Goal: Task Accomplishment & Management: Manage account settings

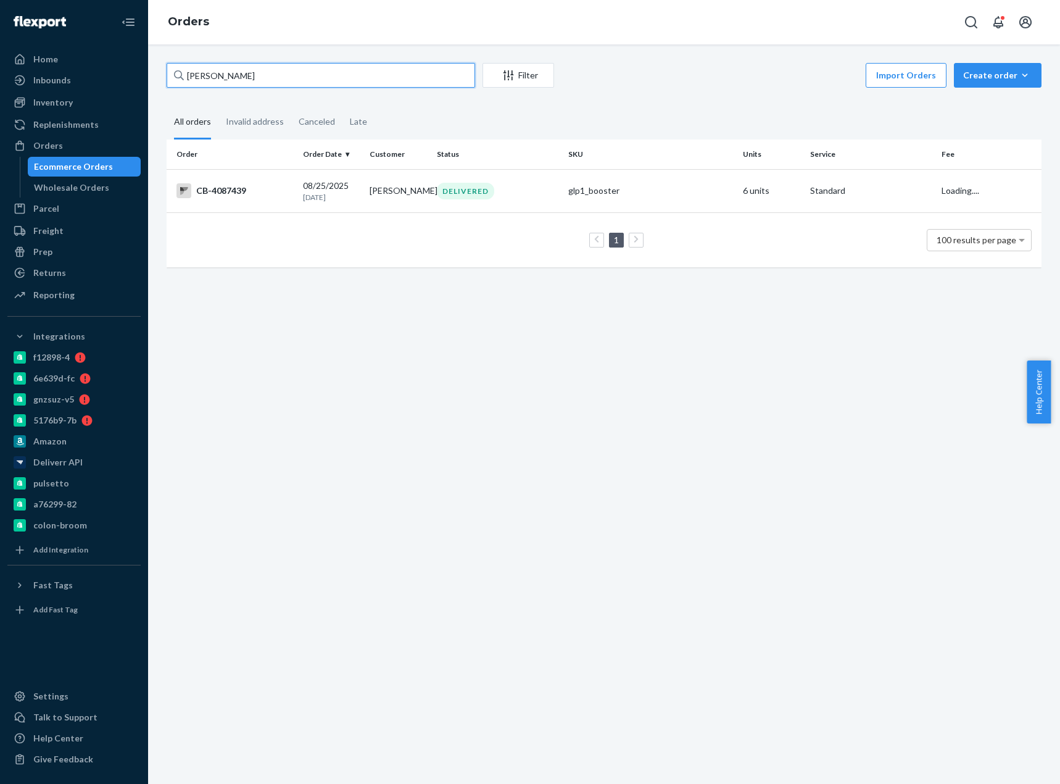
click at [207, 68] on input "Michele Shuman" at bounding box center [321, 75] width 308 height 25
drag, startPoint x: 0, startPoint y: 0, endPoint x: 207, endPoint y: 68, distance: 218.1
click at [207, 68] on input "Michele Shuman" at bounding box center [321, 75] width 308 height 25
type input "CB-4188442"
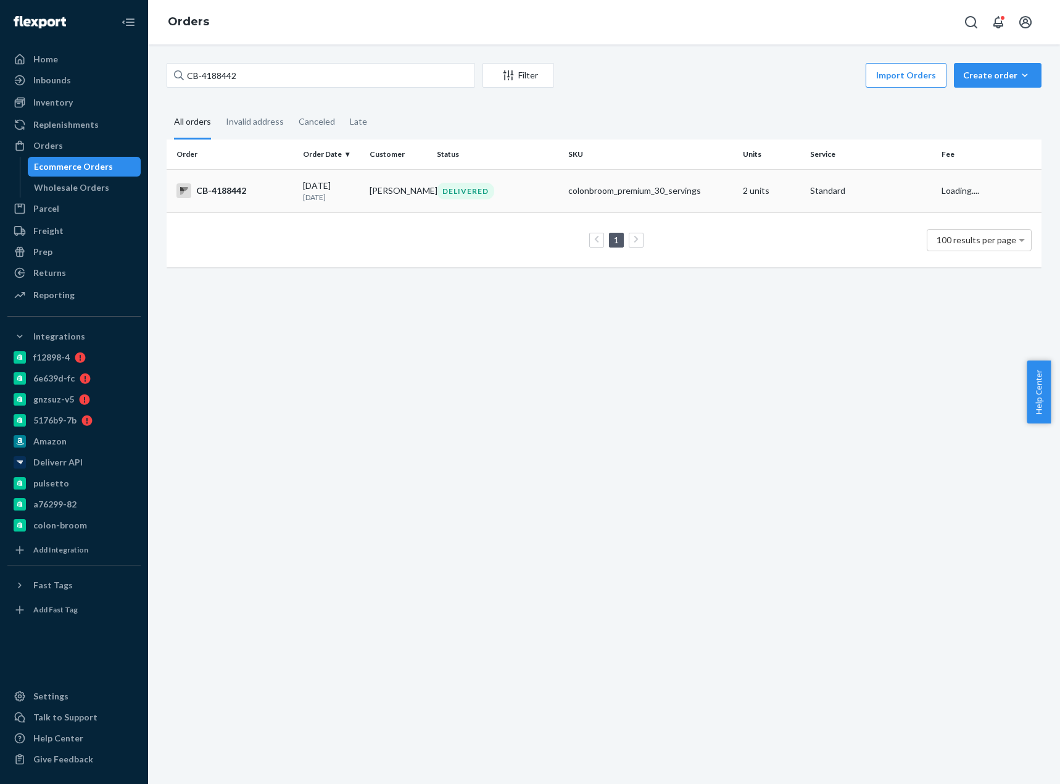
click at [300, 201] on td "09/15/2025 8 days ago" at bounding box center [331, 190] width 67 height 43
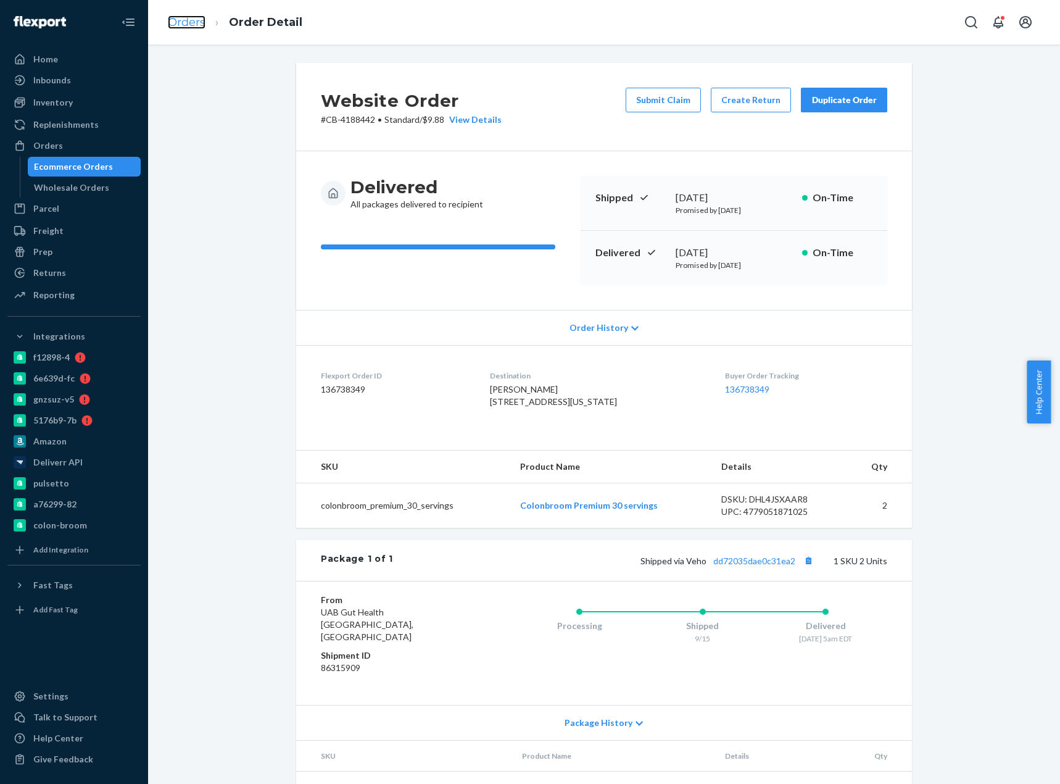
click at [192, 23] on link "Orders" at bounding box center [187, 22] width 38 height 14
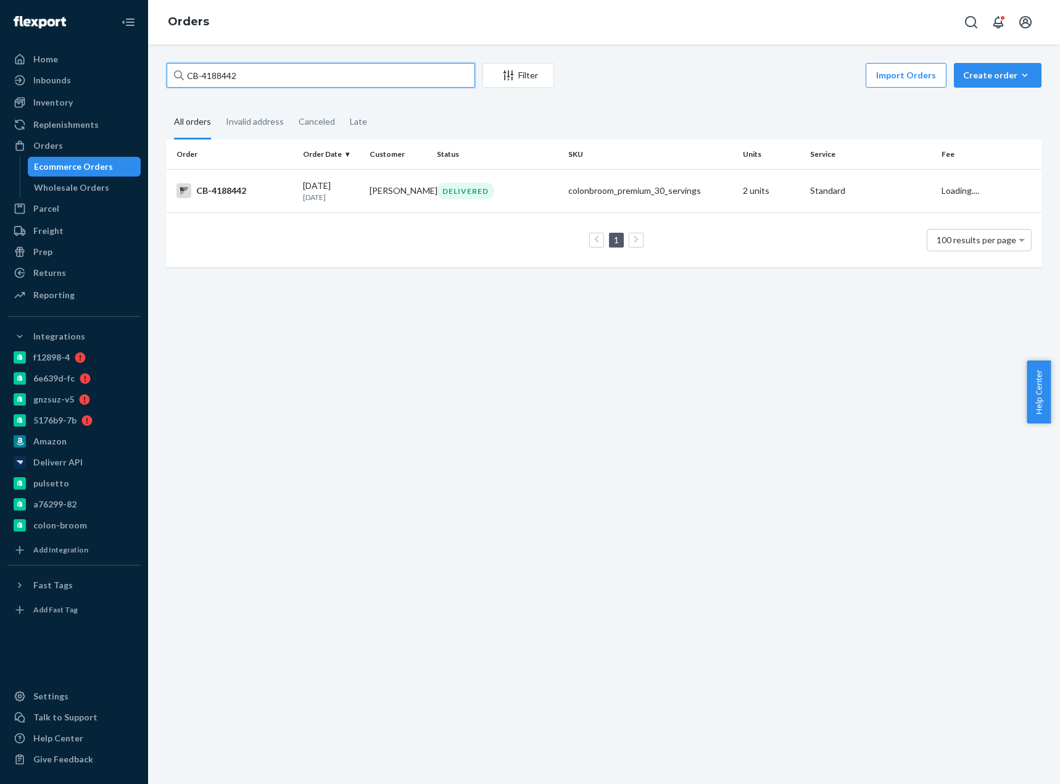
click at [219, 74] on input "CB-4188442" at bounding box center [321, 75] width 308 height 25
paste input "9280"
type input "CB-4189280"
click at [260, 204] on td "CB-4189280" at bounding box center [232, 190] width 131 height 43
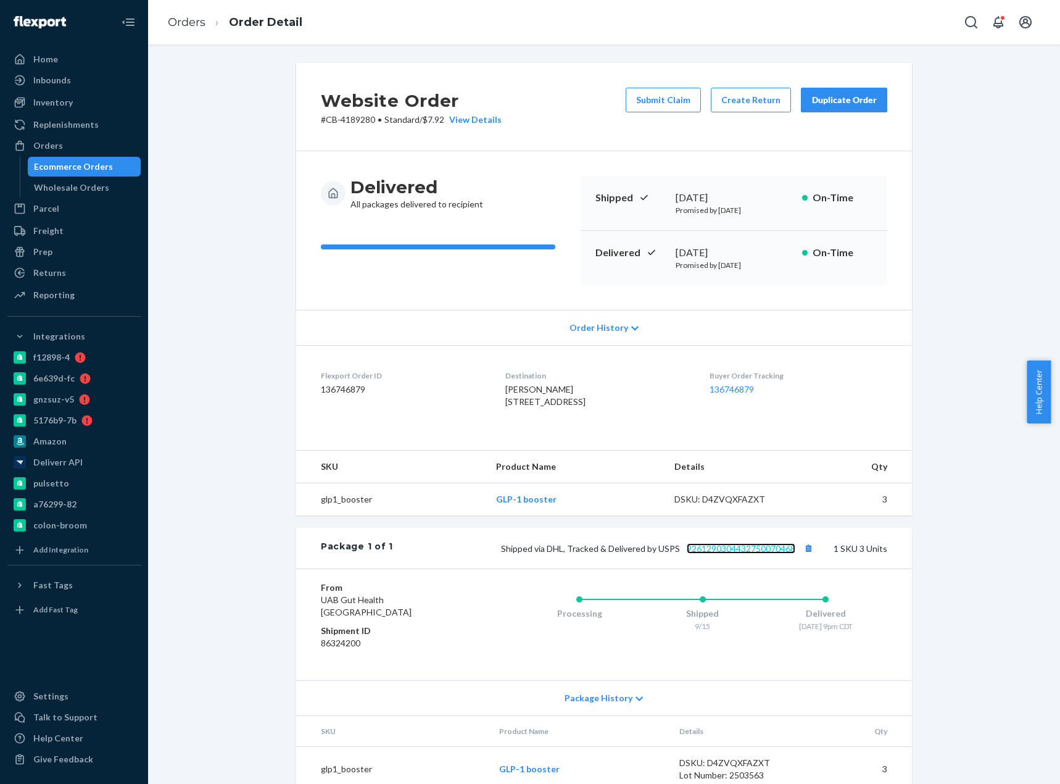
click at [735, 553] on link "9261290304432750070468" at bounding box center [741, 548] width 109 height 10
click at [263, 201] on div "Website Order # CB-4189280 • Standard / $7.92 View Details Submit Claim Create …" at bounding box center [603, 434] width 893 height 743
click at [757, 556] on div "Shipped via DHL, Tracked & Delivered by USPS 9261290304432750070468 1 SKU 3 Uni…" at bounding box center [640, 548] width 494 height 16
click at [776, 553] on link "9261290304432750070468" at bounding box center [741, 548] width 109 height 10
click at [189, 20] on link "Orders" at bounding box center [187, 22] width 38 height 14
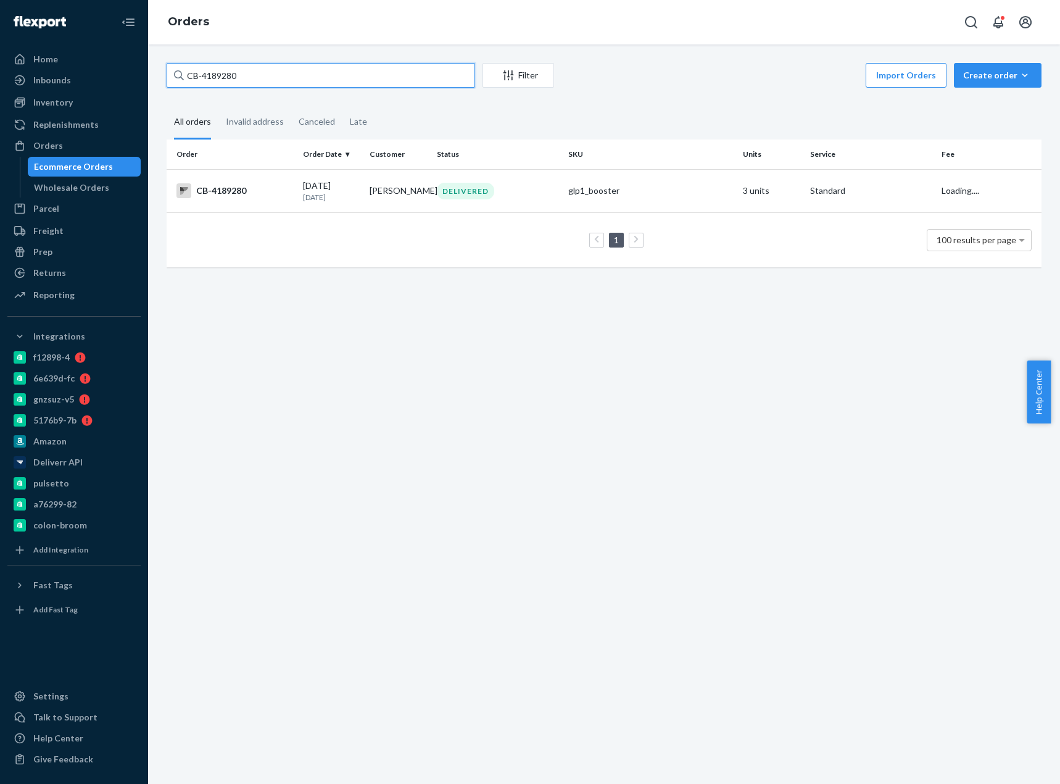
click at [224, 74] on input "CB-4189280" at bounding box center [321, 75] width 308 height 25
paste input "Jennifer Ryska"
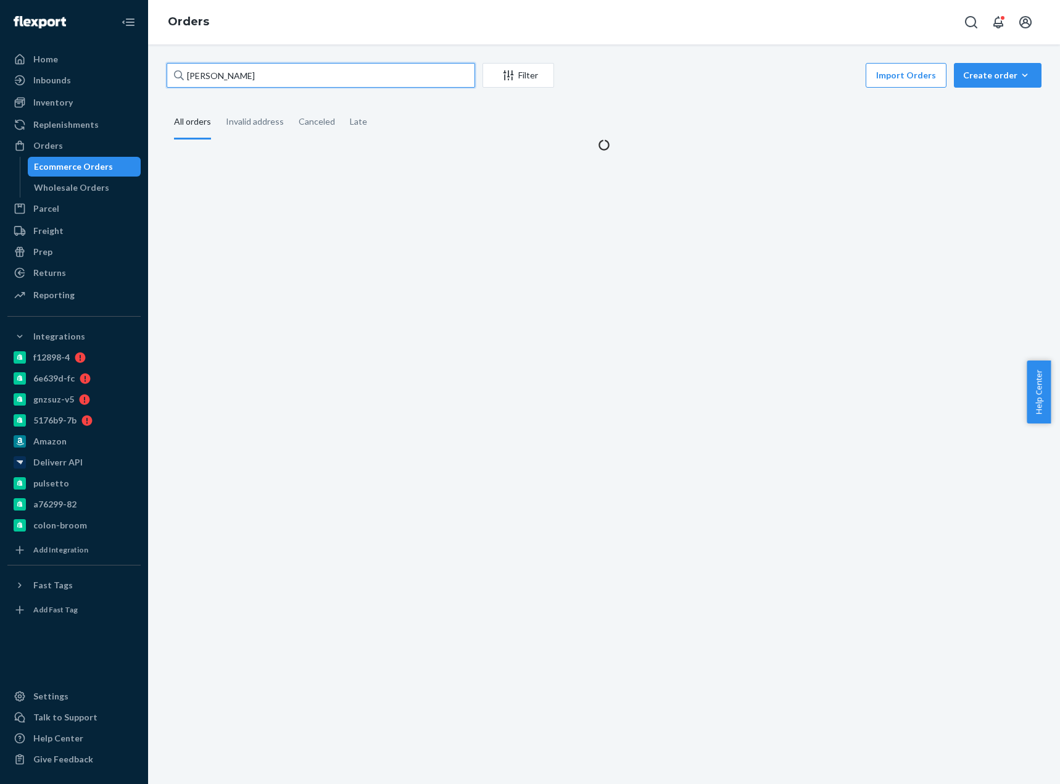
type input "Jennifer Ryska"
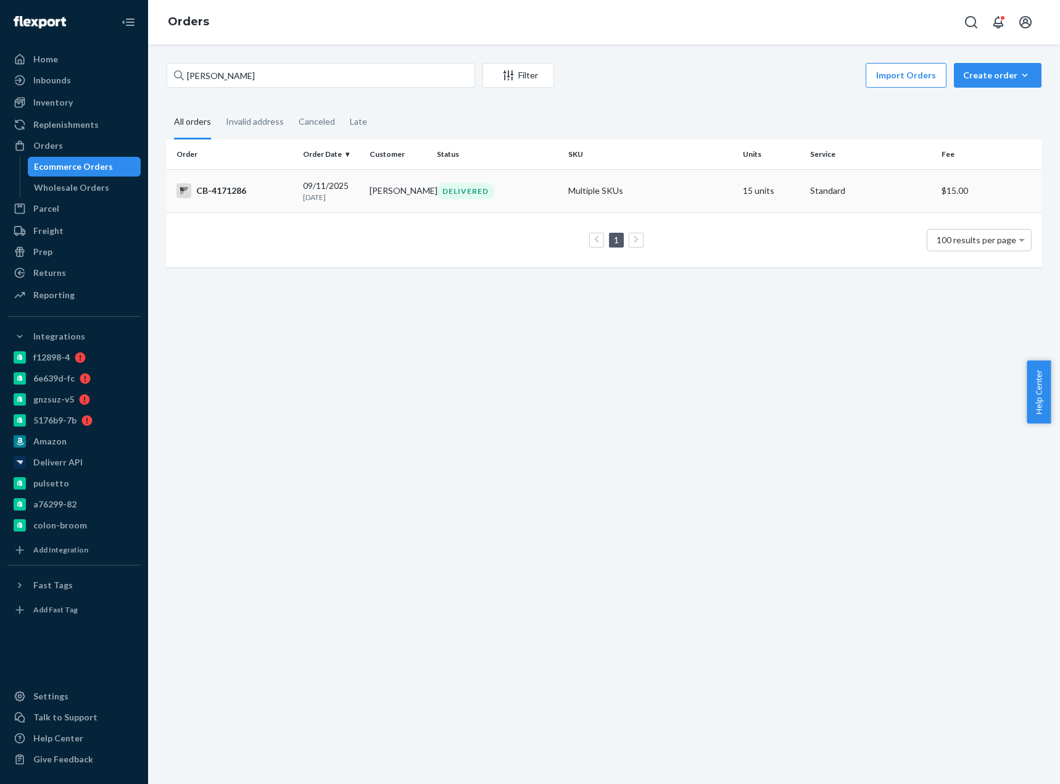
click at [260, 196] on div "CB-4171286" at bounding box center [234, 190] width 117 height 15
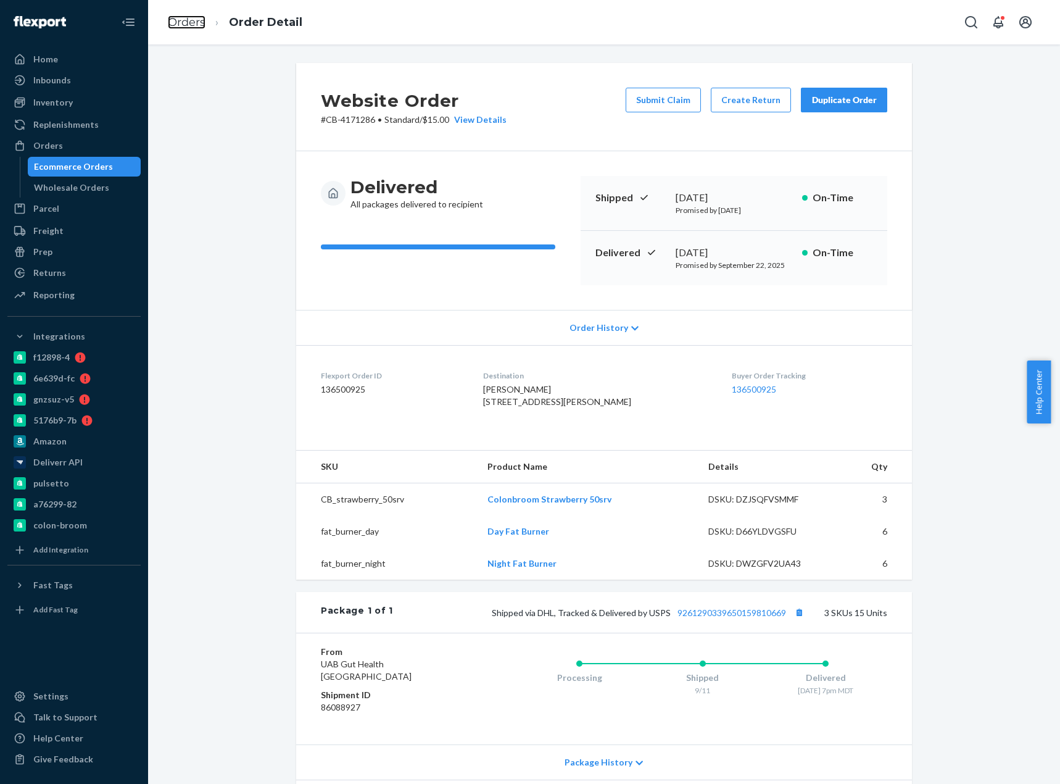
drag, startPoint x: 194, startPoint y: 23, endPoint x: 220, endPoint y: 61, distance: 46.2
click at [194, 23] on link "Orders" at bounding box center [187, 22] width 38 height 14
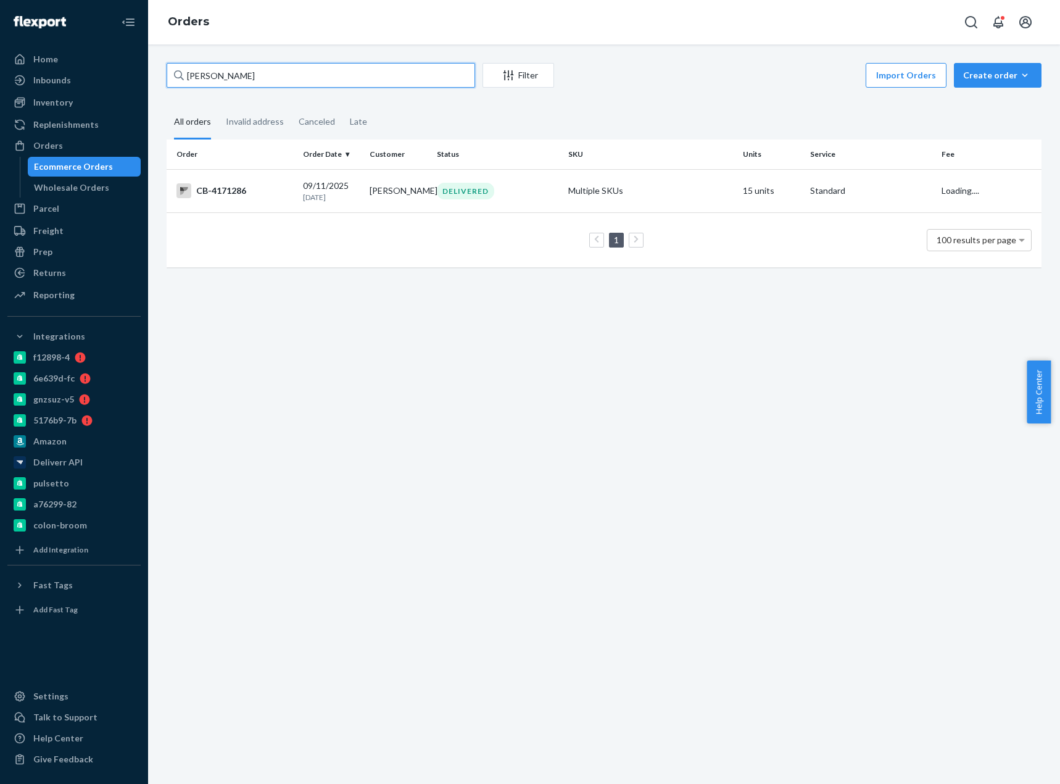
click at [228, 70] on input "Jennifer Ryska" at bounding box center [321, 75] width 308 height 25
paste input "text"
type input "Jennifer Ryska"
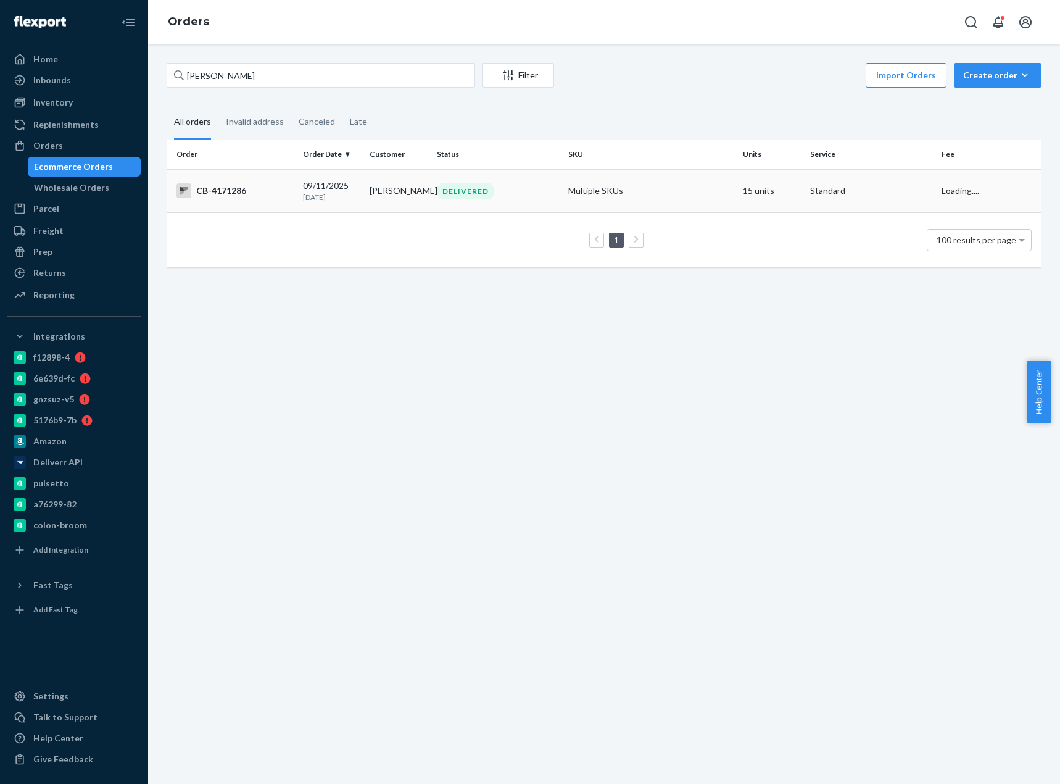
click at [258, 186] on div "CB-4171286" at bounding box center [234, 190] width 117 height 15
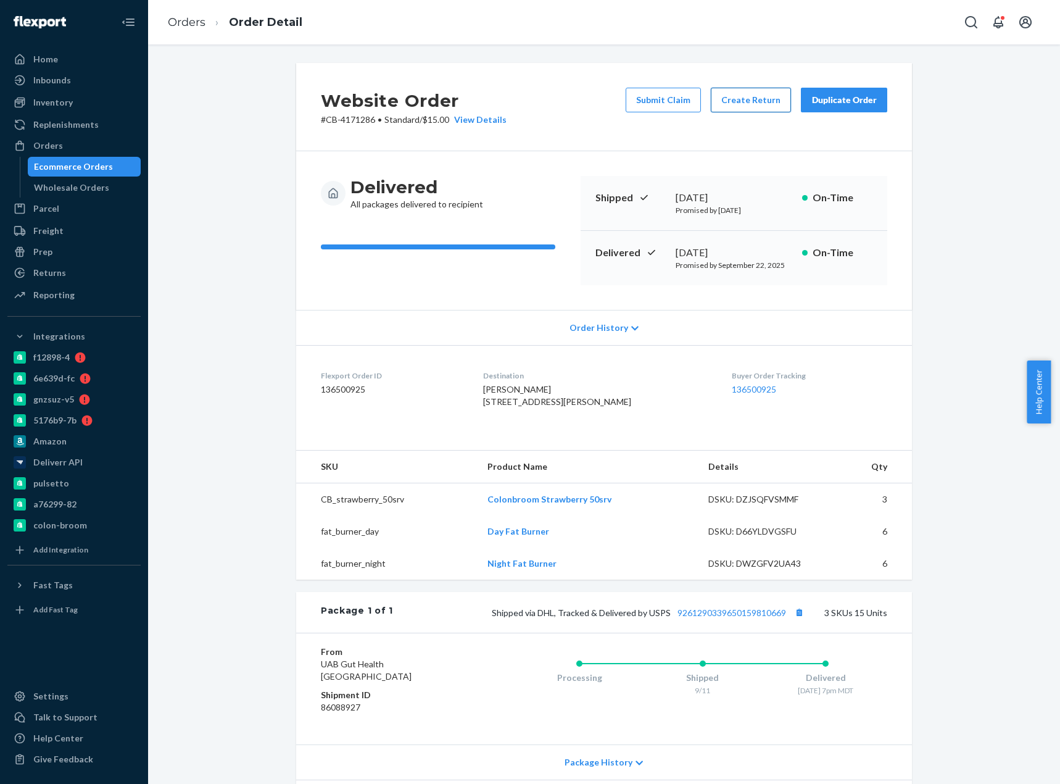
click at [741, 98] on button "Create Return" at bounding box center [751, 100] width 80 height 25
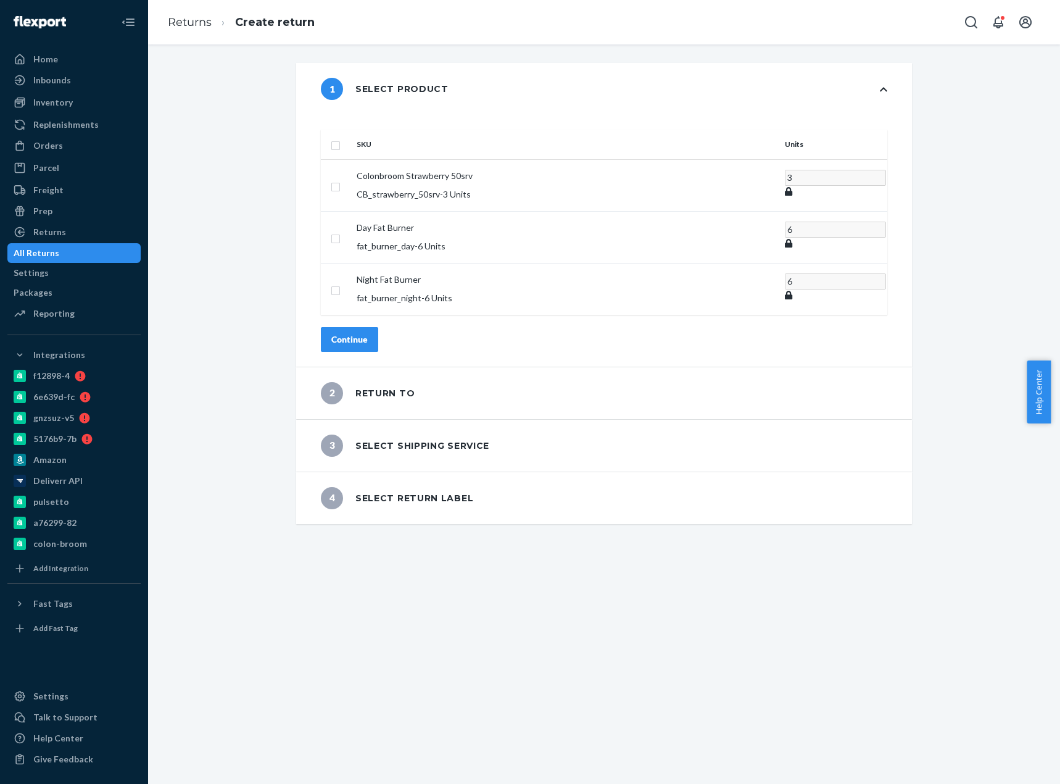
click at [341, 138] on input "checkbox" at bounding box center [336, 144] width 10 height 13
checkbox input "true"
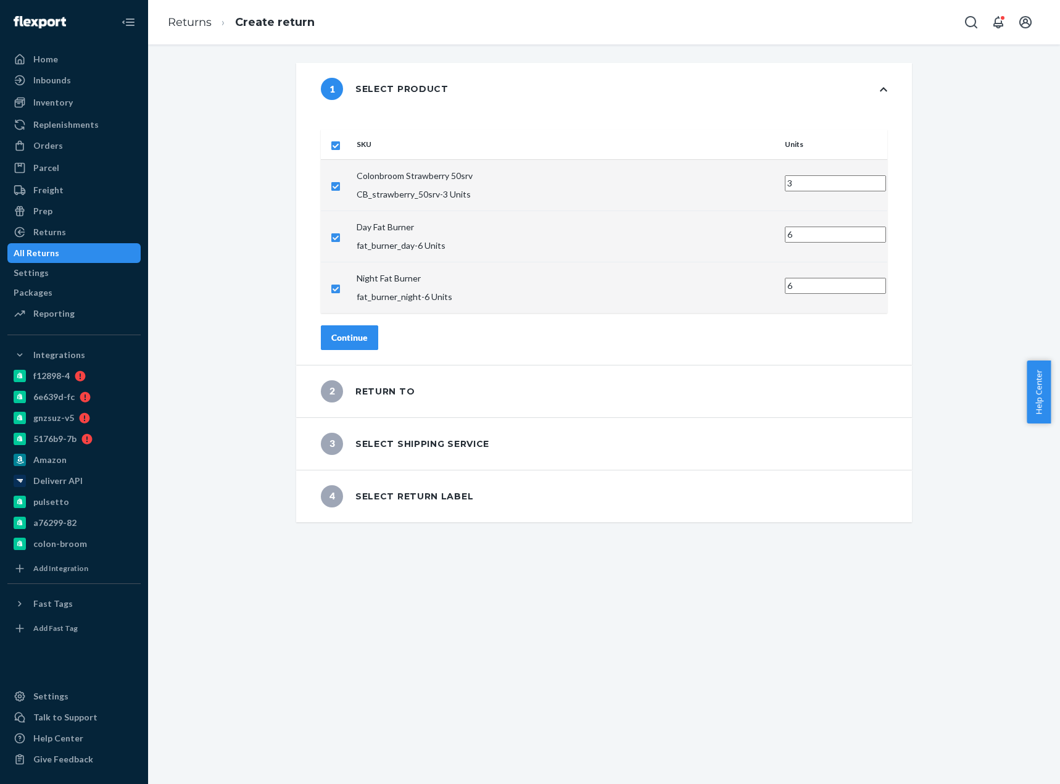
click at [376, 325] on button "Continue" at bounding box center [349, 337] width 57 height 25
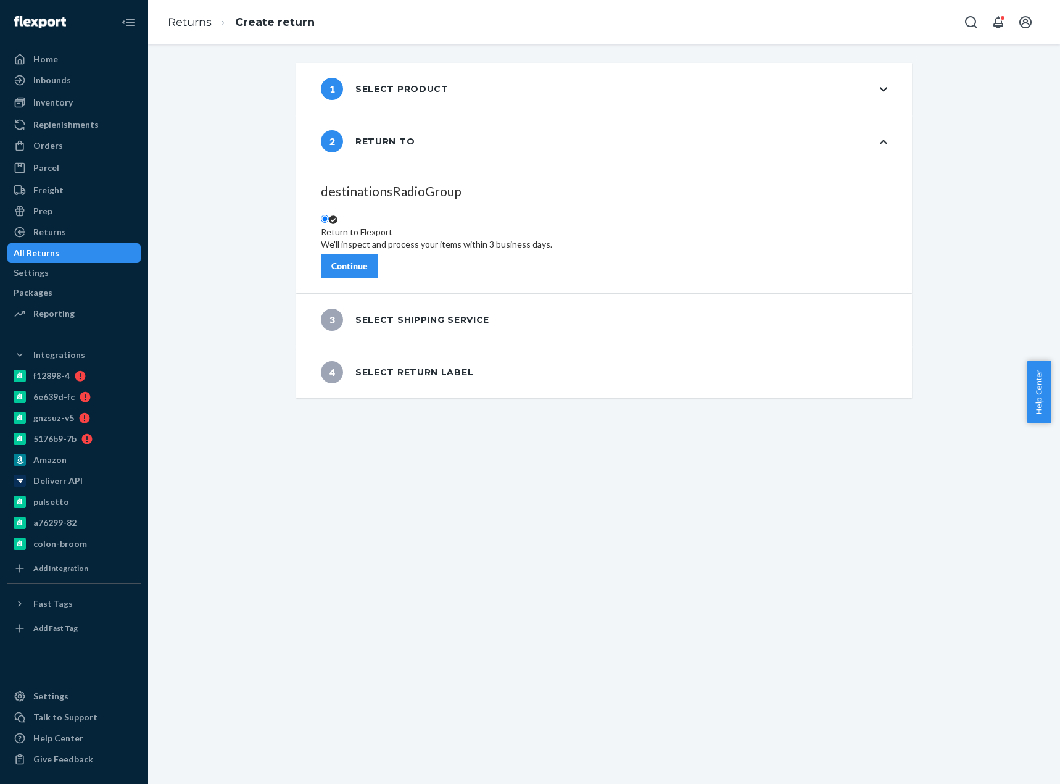
click at [378, 266] on button "Continue" at bounding box center [349, 266] width 57 height 25
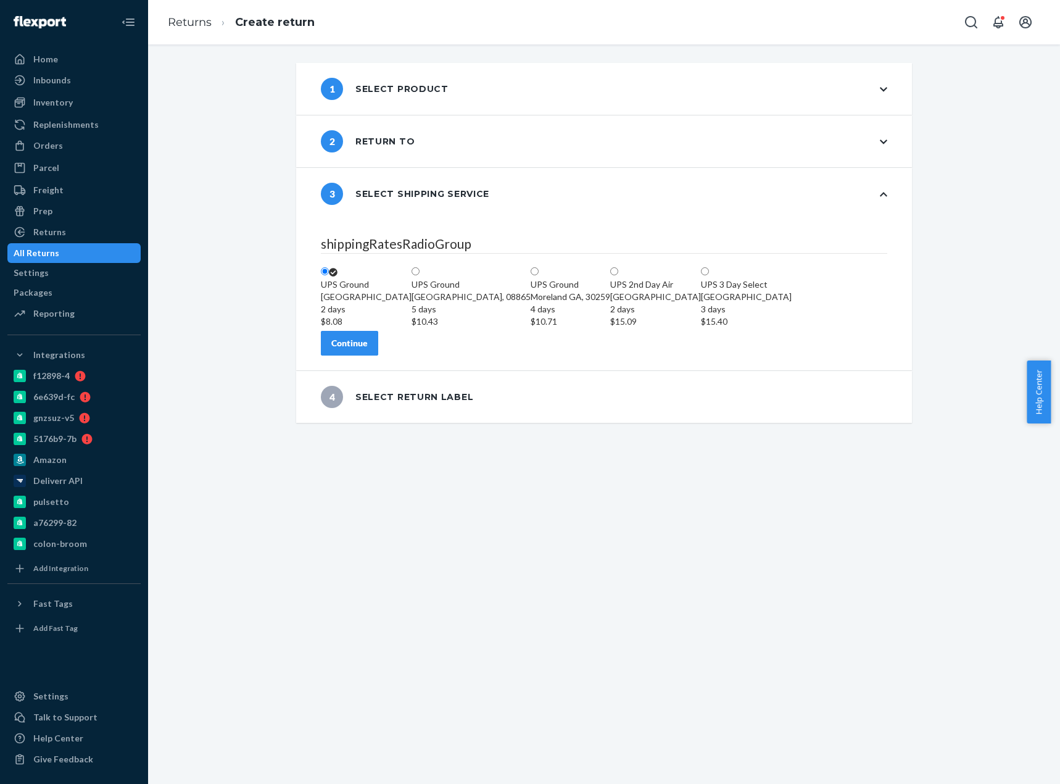
click at [368, 349] on div "Continue" at bounding box center [349, 343] width 36 height 12
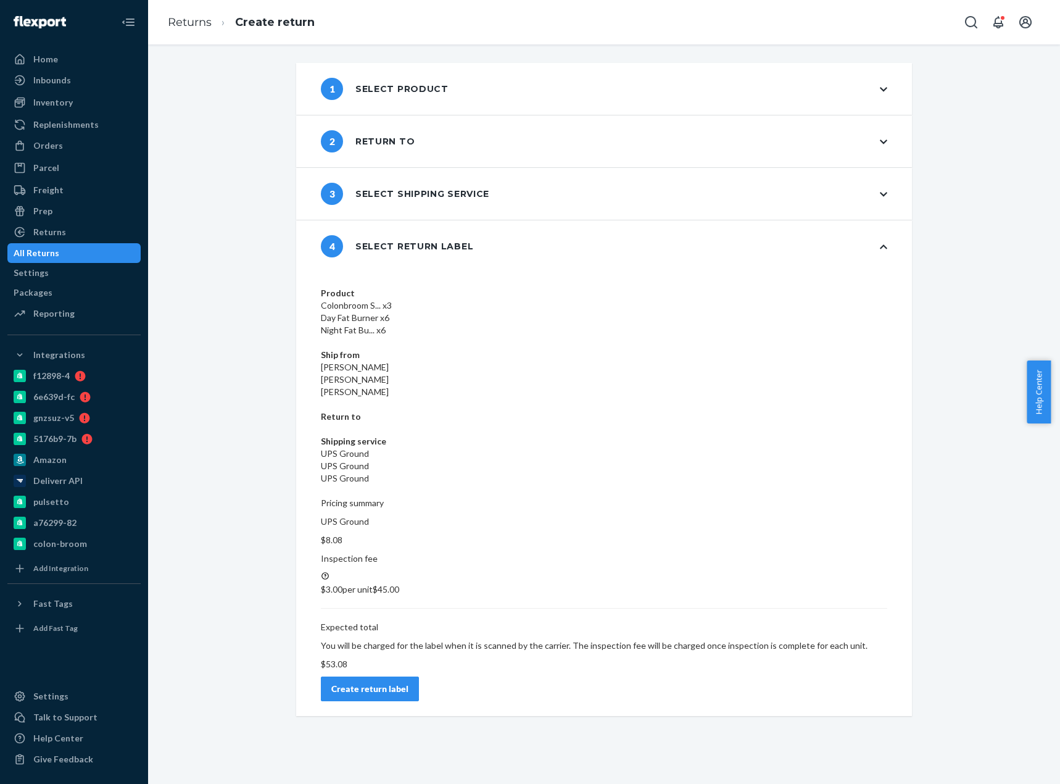
click at [408, 682] on div "Create return label" at bounding box center [369, 688] width 77 height 12
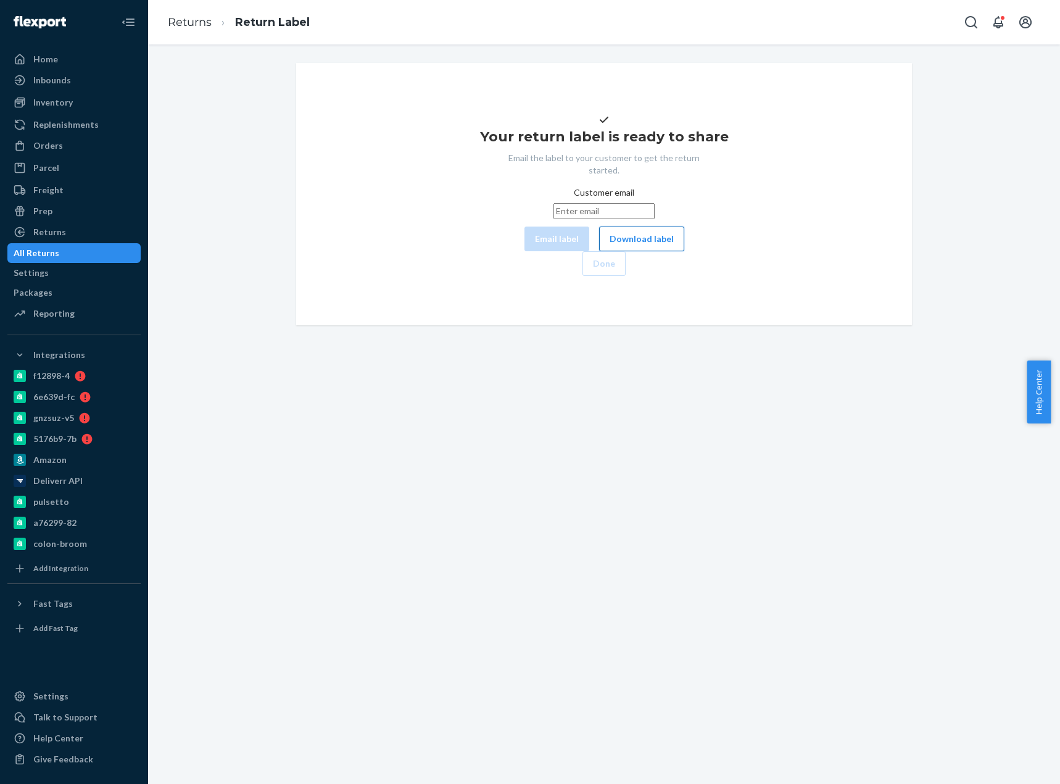
click at [599, 251] on button "Download label" at bounding box center [641, 238] width 85 height 25
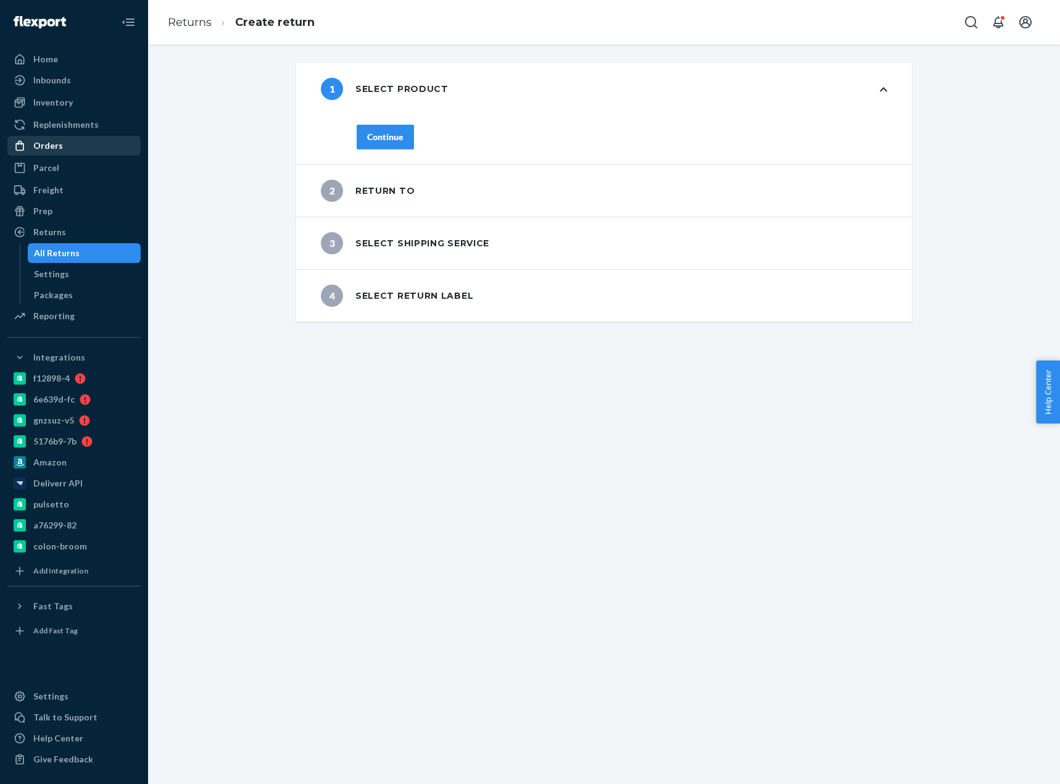
click at [65, 144] on div "Orders" at bounding box center [74, 145] width 131 height 17
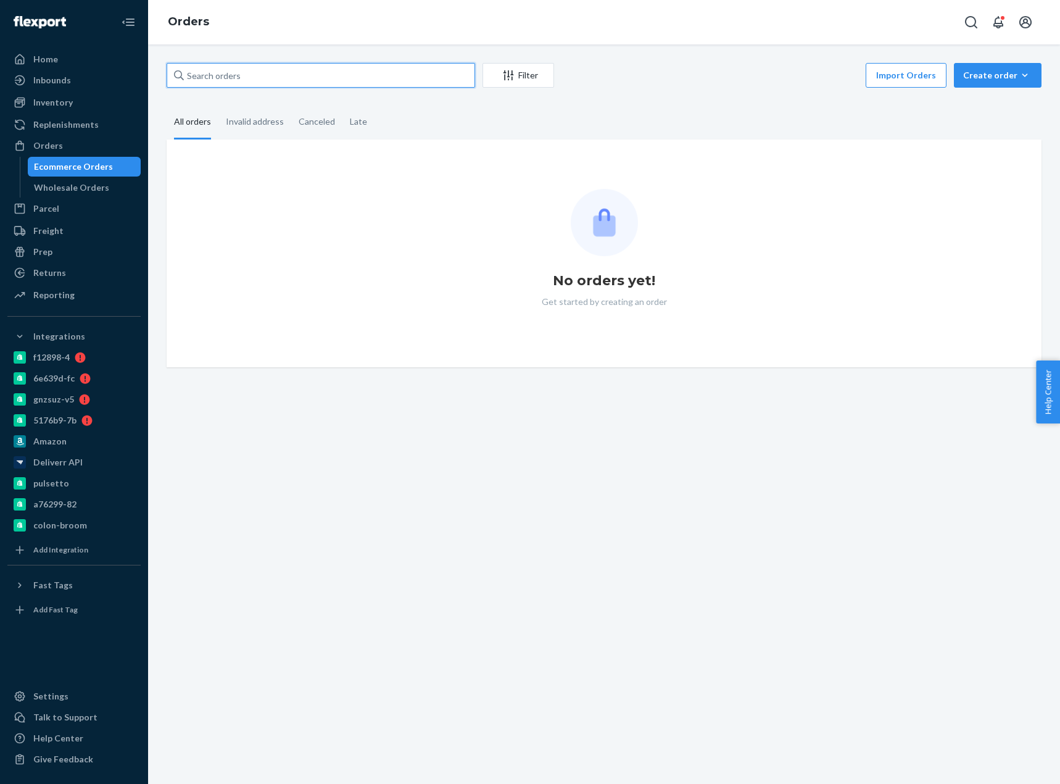
click at [227, 76] on input "text" at bounding box center [321, 75] width 308 height 25
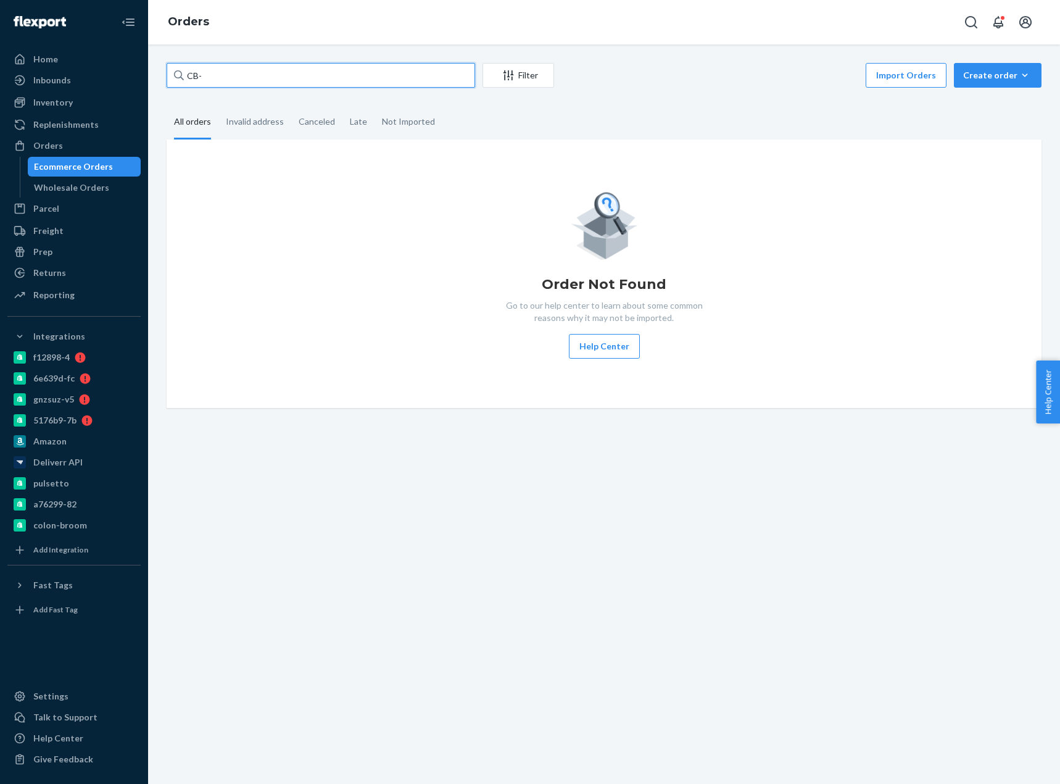
paste input "4095901"
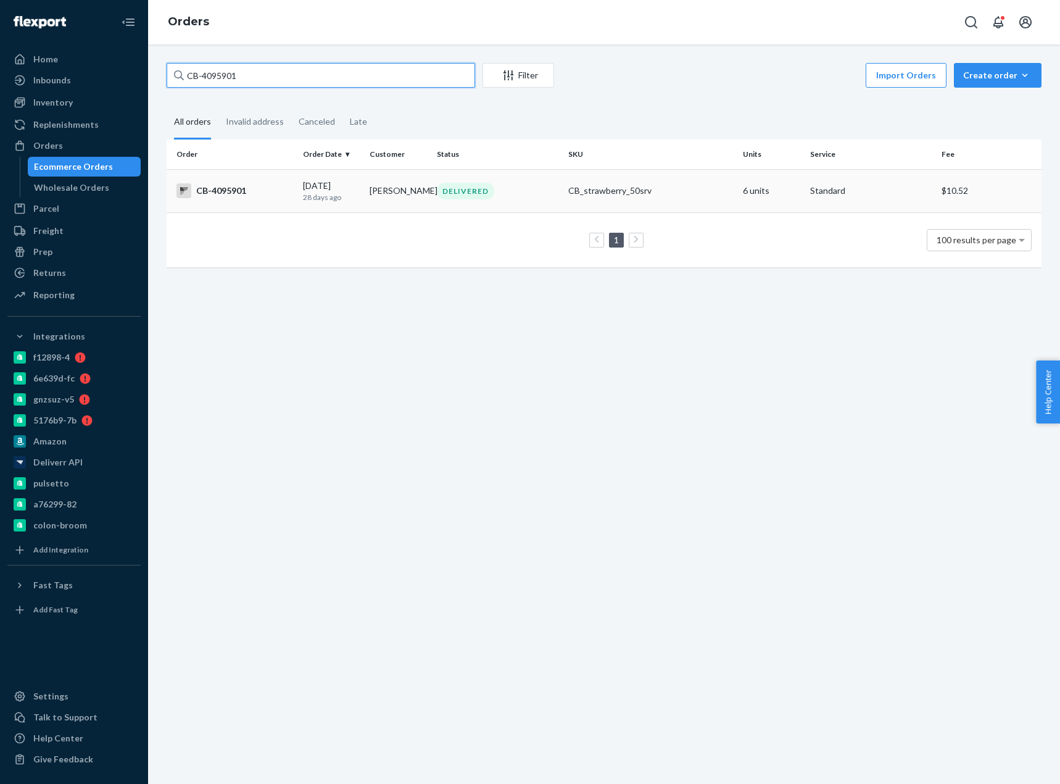
type input "CB-4095901"
click at [247, 201] on td "CB-4095901" at bounding box center [232, 190] width 131 height 43
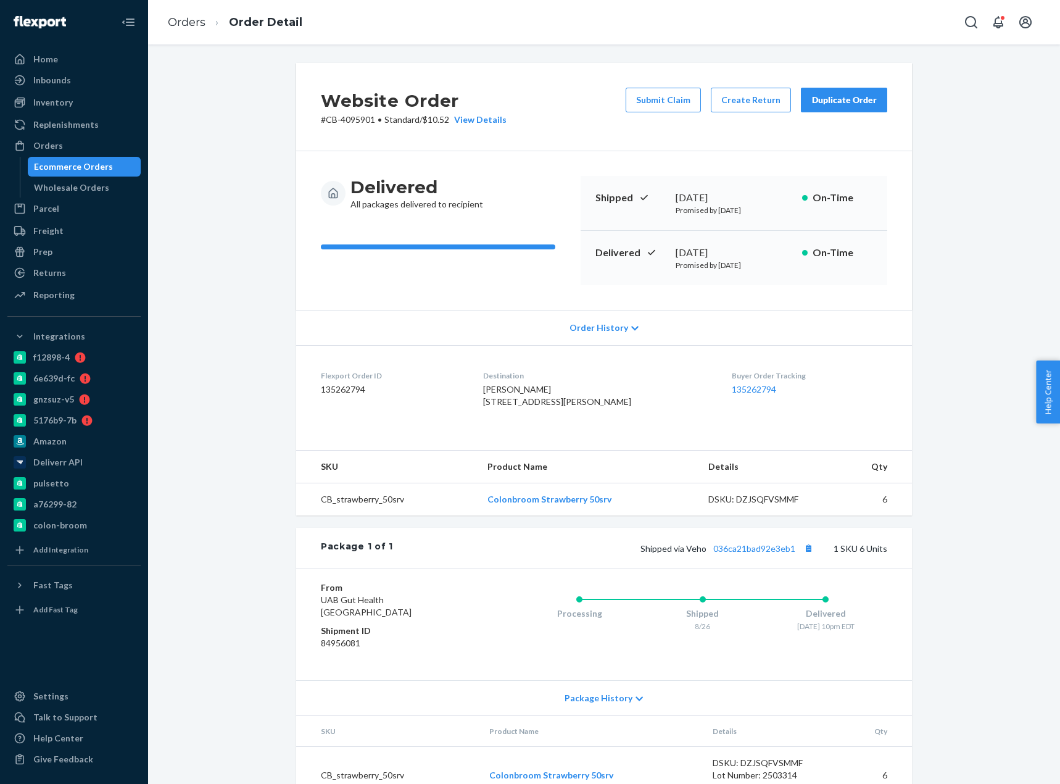
click at [165, 19] on ol "Orders Order Detail" at bounding box center [235, 22] width 154 height 36
click at [184, 24] on link "Orders" at bounding box center [187, 22] width 38 height 14
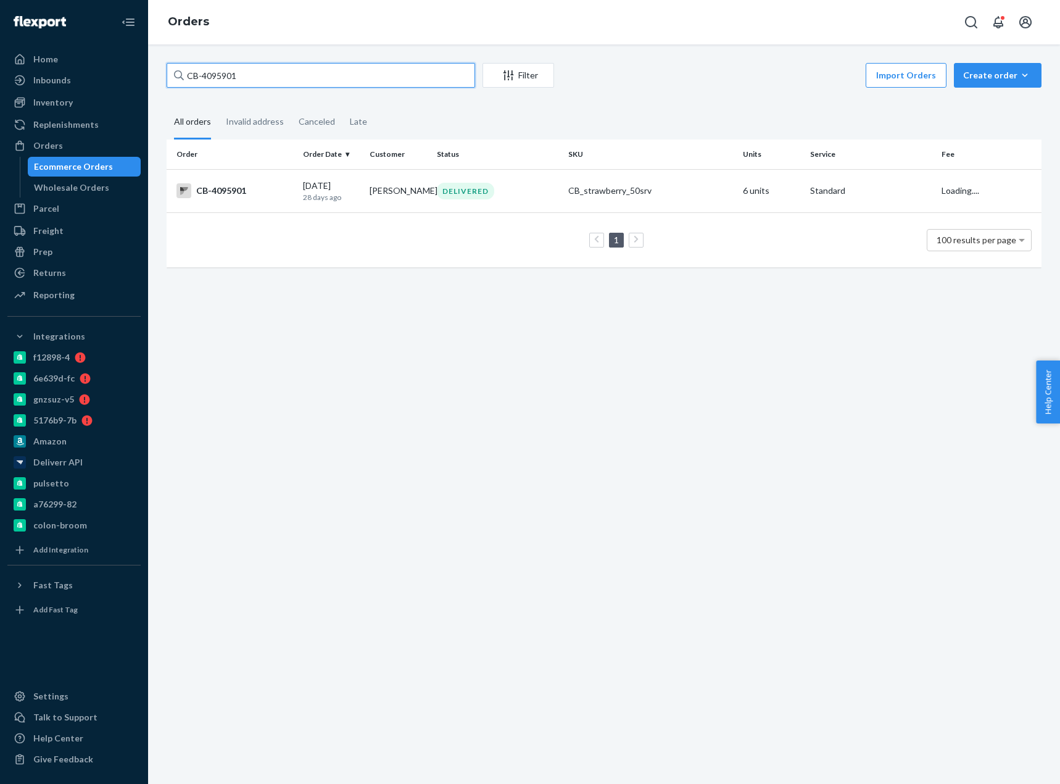
click at [215, 65] on input "CB-4095901" at bounding box center [321, 75] width 308 height 25
paste input "196636"
click at [214, 72] on input "CB-4196636" at bounding box center [321, 75] width 308 height 25
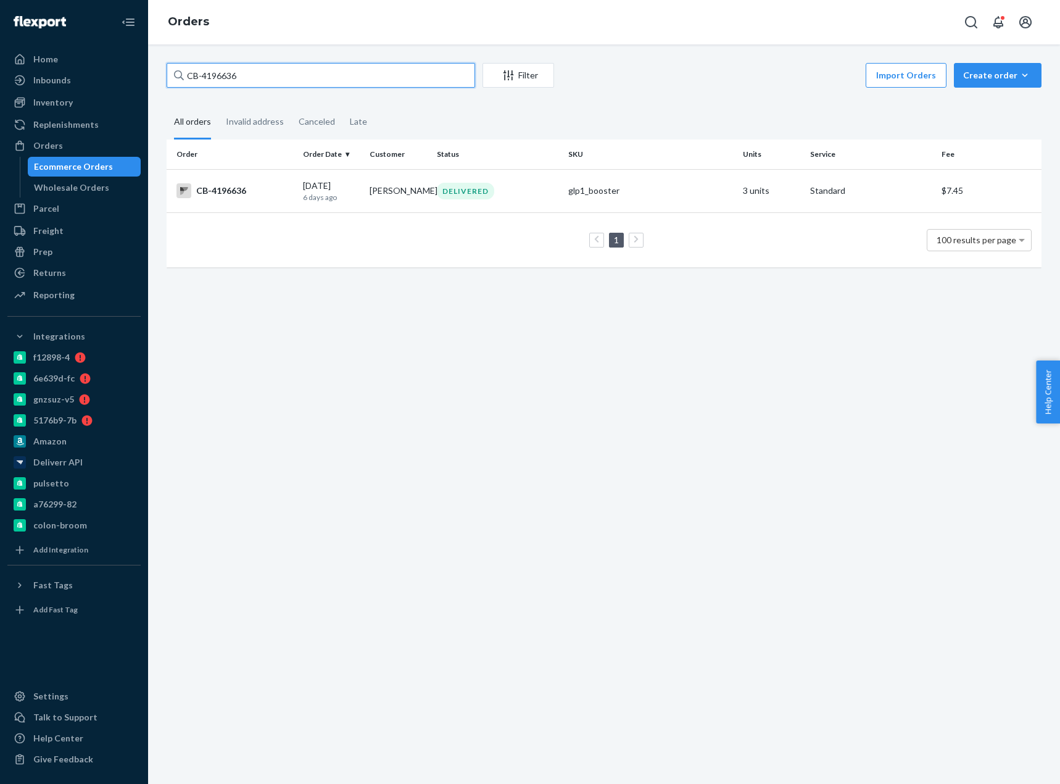
click at [214, 72] on input "CB-4196636" at bounding box center [321, 75] width 308 height 25
paste input "[PERSON_NAME]"
type input "[PERSON_NAME]"
click at [236, 189] on div "CB-4158038" at bounding box center [234, 190] width 117 height 15
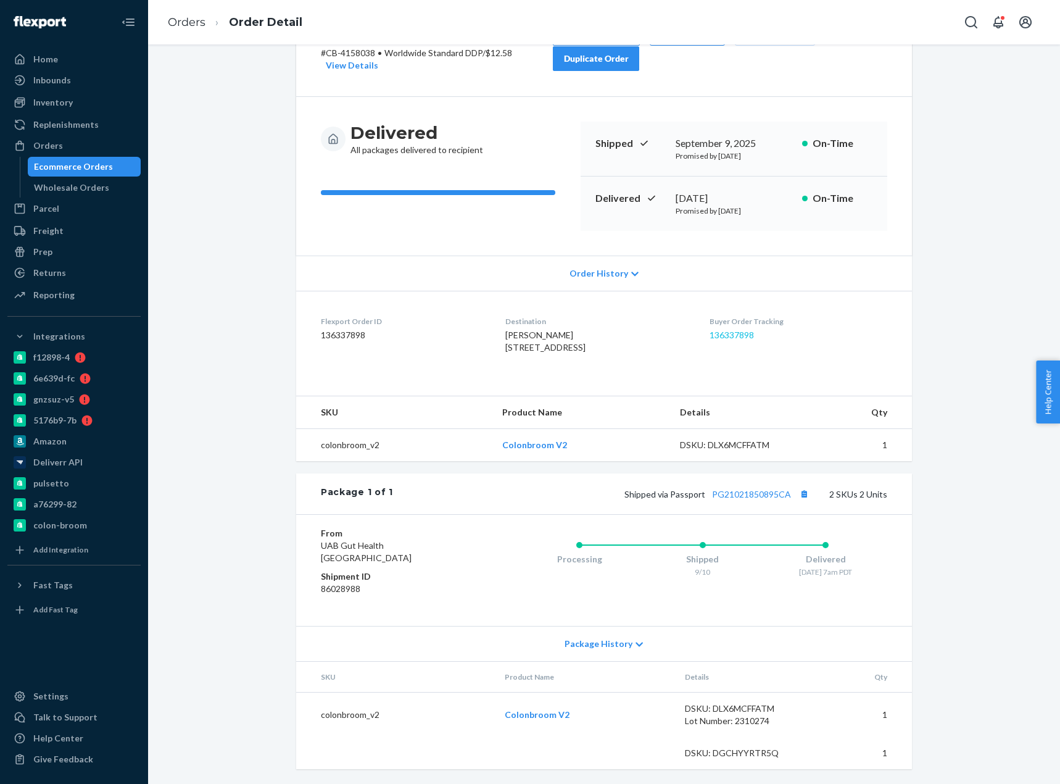
scroll to position [104, 0]
click at [181, 23] on link "Orders" at bounding box center [187, 22] width 38 height 14
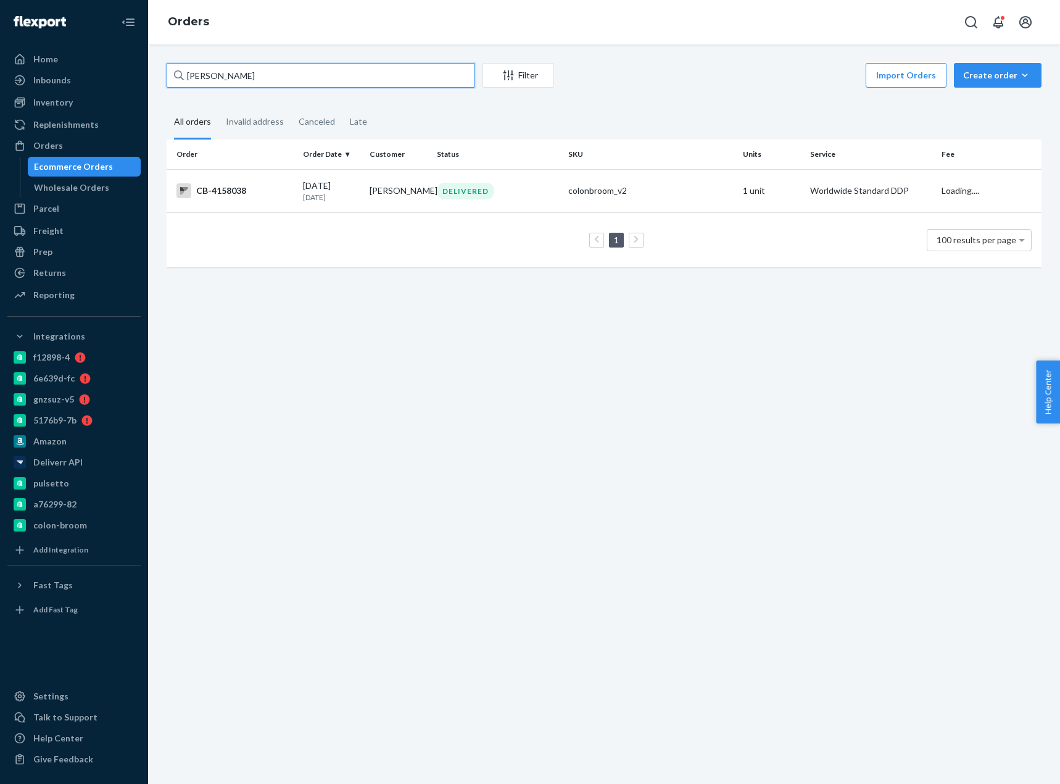
click at [221, 76] on input "[PERSON_NAME]" at bounding box center [321, 75] width 308 height 25
click at [220, 76] on input "[PERSON_NAME]" at bounding box center [321, 75] width 308 height 25
paste input "4123696"
type input "CB-4123696"
